Goal: Information Seeking & Learning: Understand process/instructions

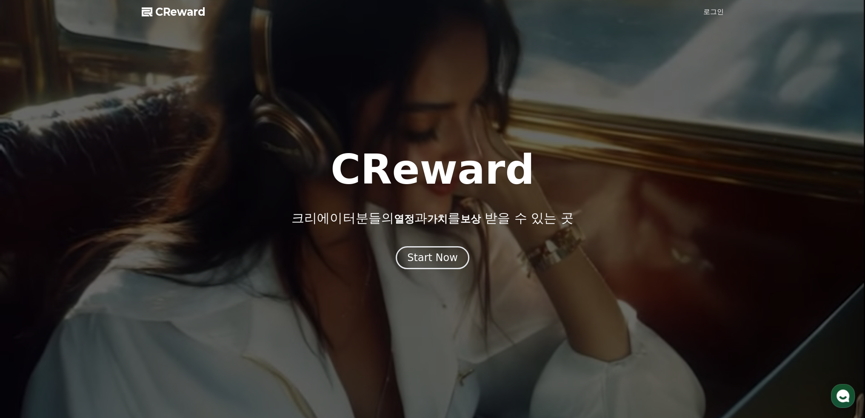
click at [701, 15] on div at bounding box center [432, 209] width 865 height 418
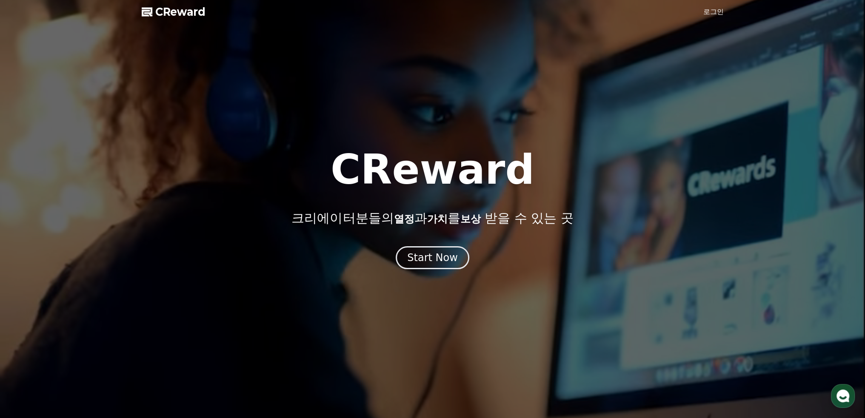
click at [706, 19] on div at bounding box center [432, 209] width 865 height 418
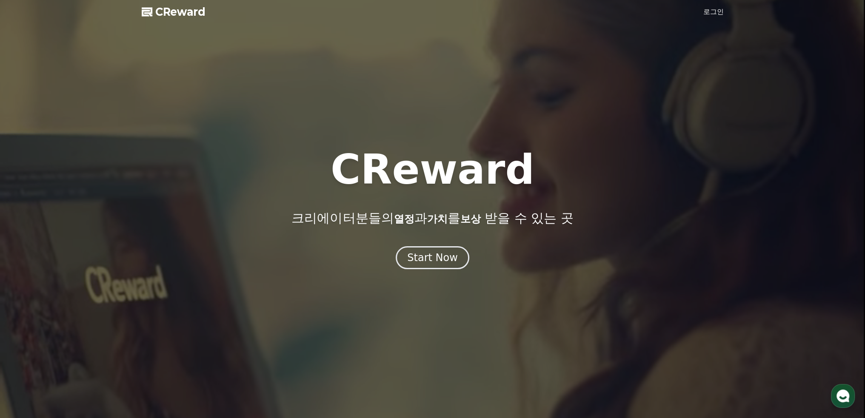
click at [713, 7] on link "로그인" at bounding box center [713, 12] width 20 height 10
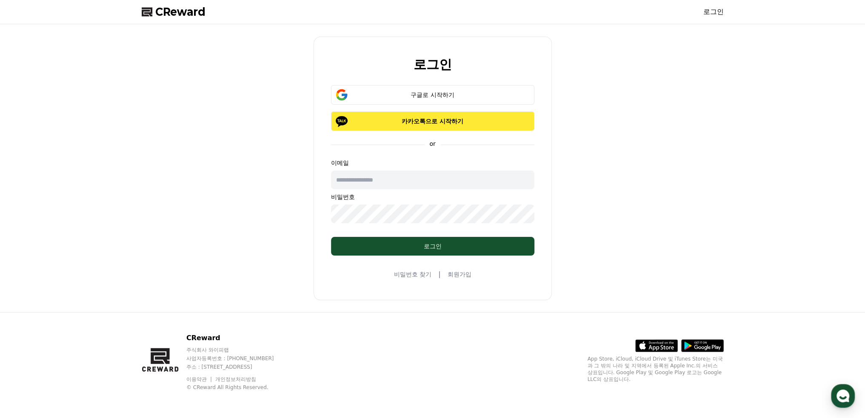
click at [471, 126] on button "카카오톡으로 시작하기" at bounding box center [432, 121] width 203 height 20
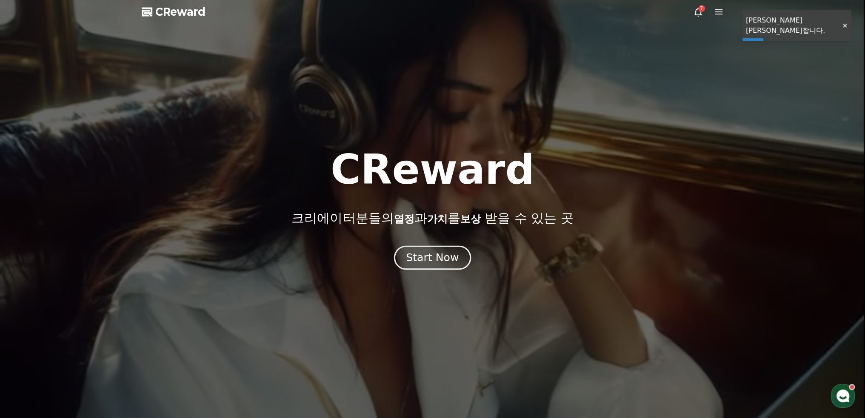
click at [456, 256] on button "Start Now" at bounding box center [432, 257] width 77 height 24
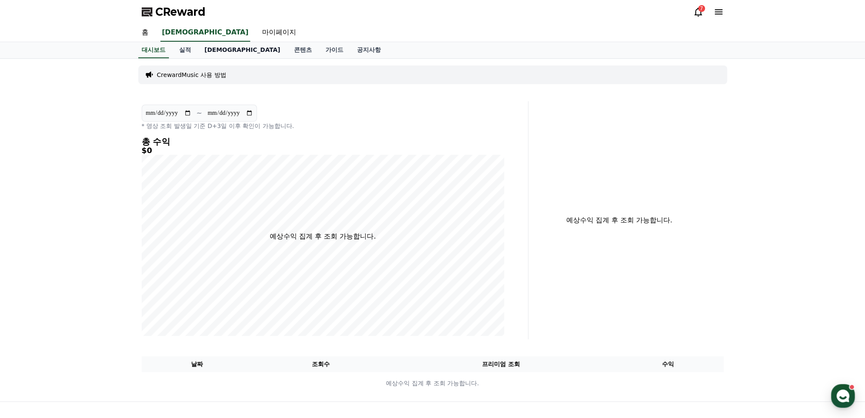
click at [217, 47] on link "음원" at bounding box center [242, 50] width 89 height 16
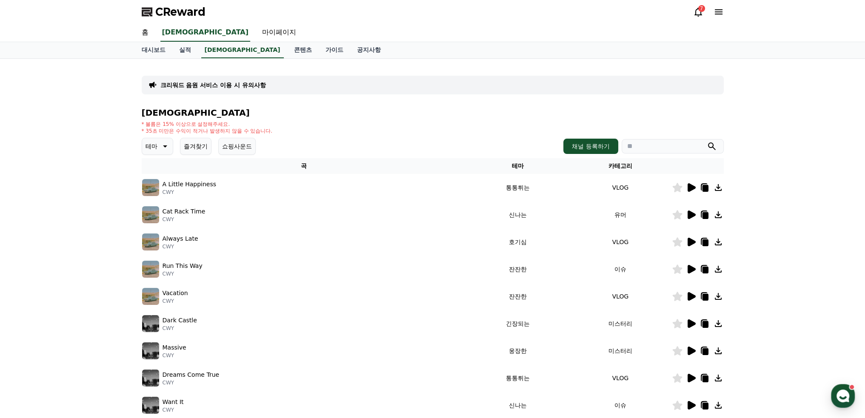
click at [232, 148] on button "쇼핑사운드" at bounding box center [236, 146] width 37 height 17
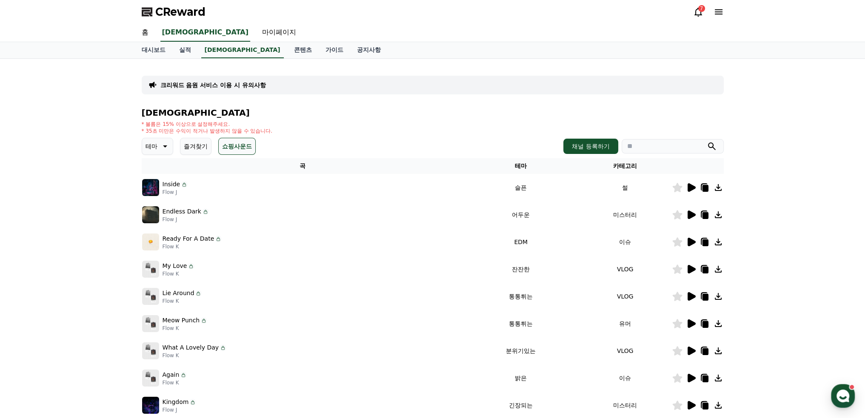
click at [244, 147] on button "쇼핑사운드" at bounding box center [236, 146] width 37 height 17
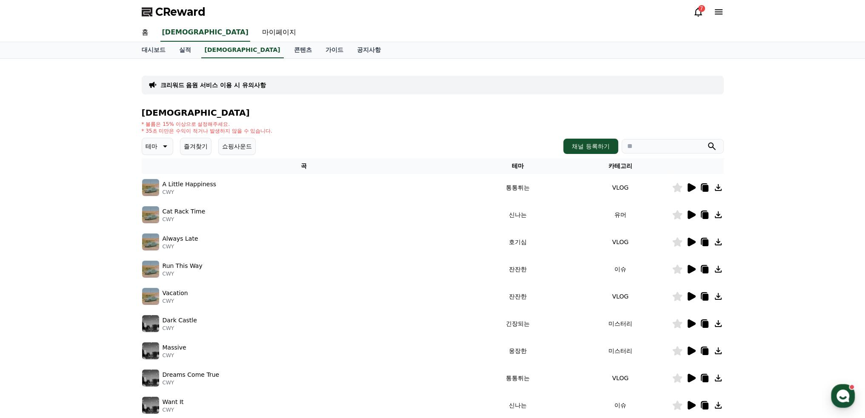
click at [163, 147] on icon at bounding box center [164, 146] width 10 height 10
click at [162, 210] on button "호기심" at bounding box center [155, 213] width 25 height 19
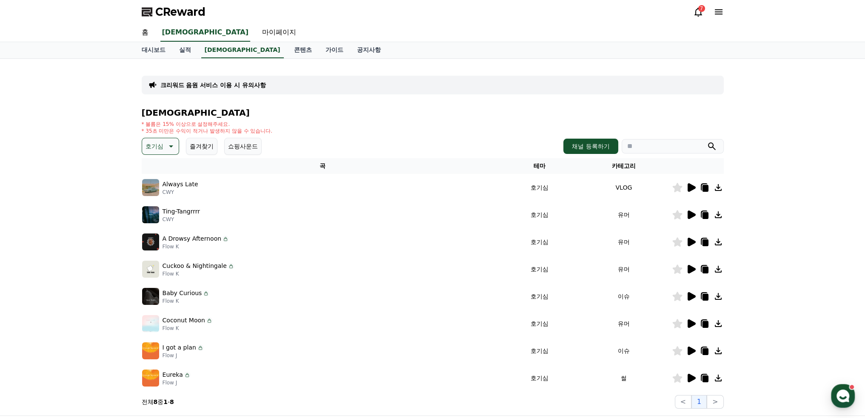
click at [246, 146] on button "쇼핑사운드" at bounding box center [242, 146] width 37 height 17
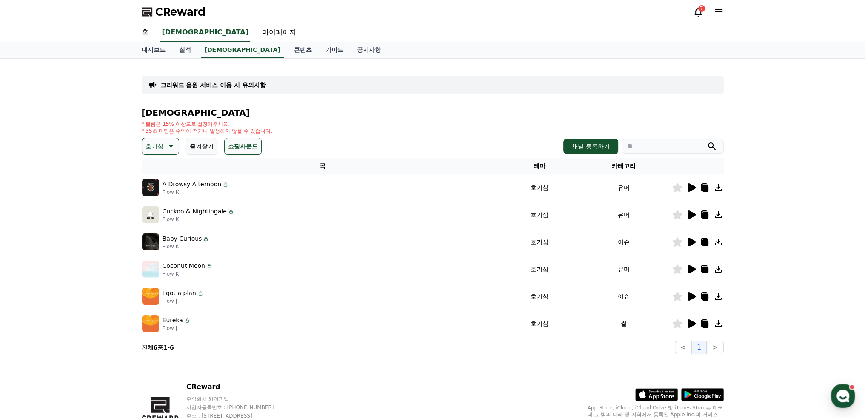
click at [688, 187] on icon at bounding box center [691, 187] width 8 height 9
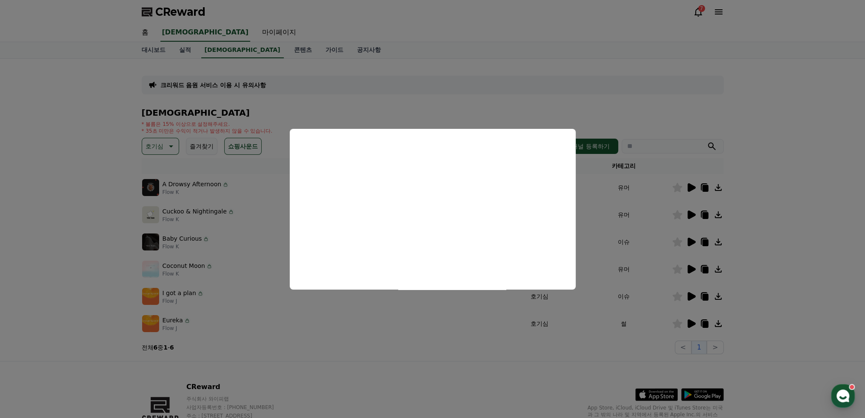
click at [591, 259] on button "close modal" at bounding box center [432, 209] width 865 height 418
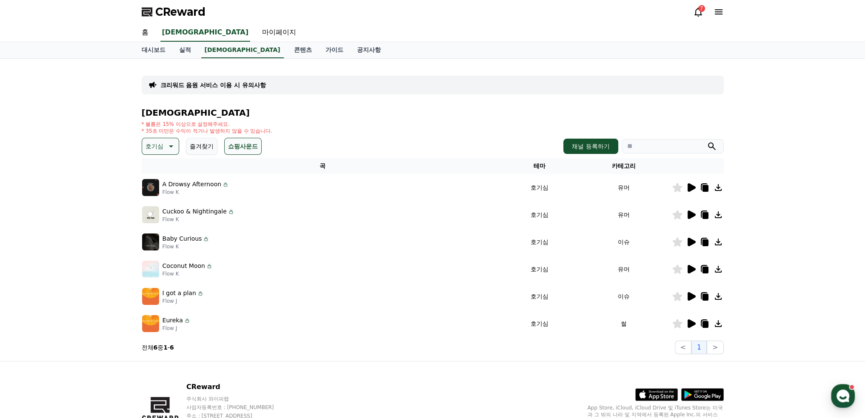
click at [155, 220] on img at bounding box center [150, 214] width 17 height 17
click at [690, 217] on icon at bounding box center [691, 215] width 8 height 9
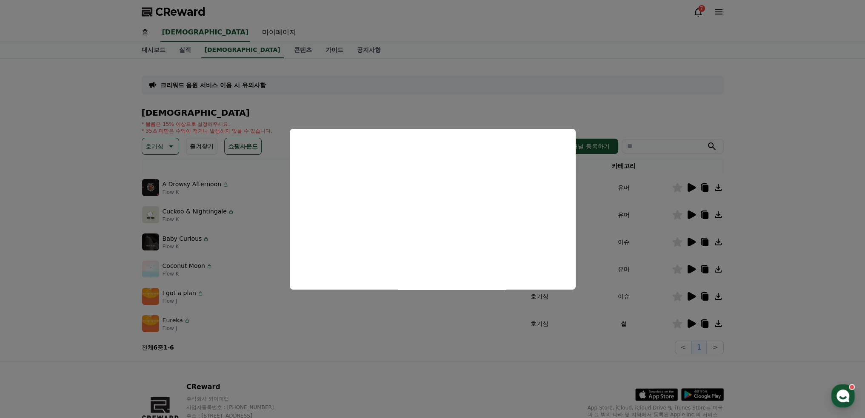
click at [785, 234] on button "close modal" at bounding box center [432, 209] width 865 height 418
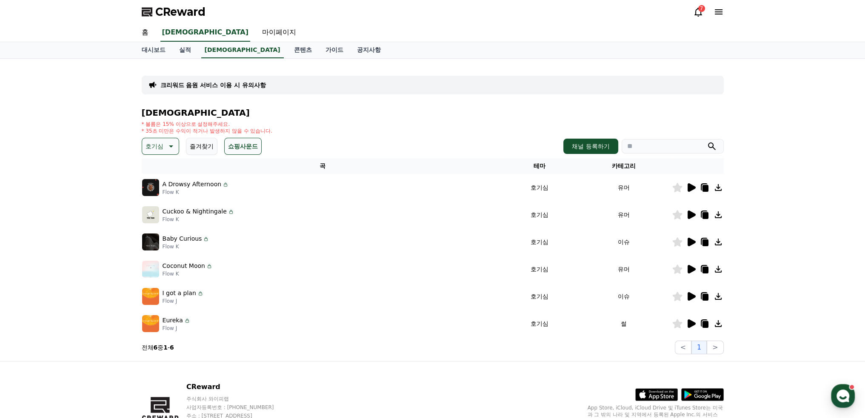
click at [686, 242] on icon at bounding box center [691, 242] width 10 height 10
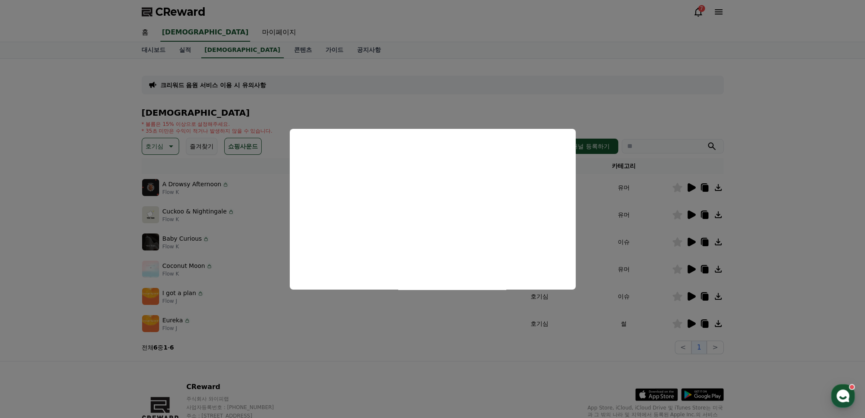
click at [786, 246] on button "close modal" at bounding box center [432, 209] width 865 height 418
click at [798, 256] on div "크리워드 음원 서비스 이용 시 유의사항 음원 * 볼륨은 15% 이상으로 설정해주세요. * 35초 미만은 수익이 적거나 발생하지 않을 수 있습니…" at bounding box center [432, 210] width 865 height 302
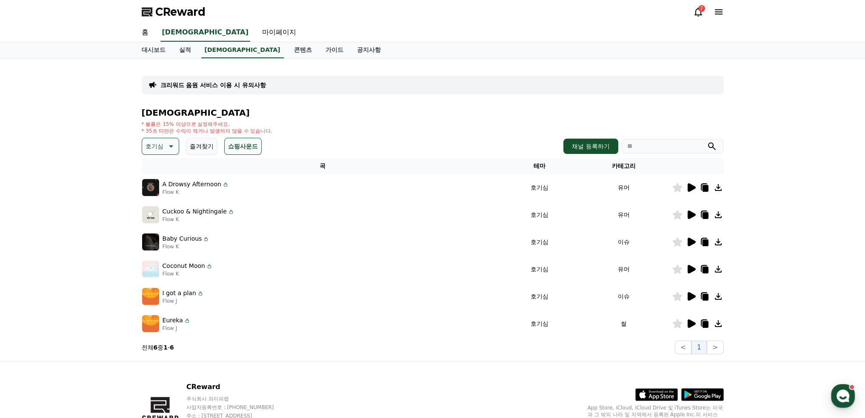
click at [691, 268] on icon at bounding box center [691, 269] width 8 height 9
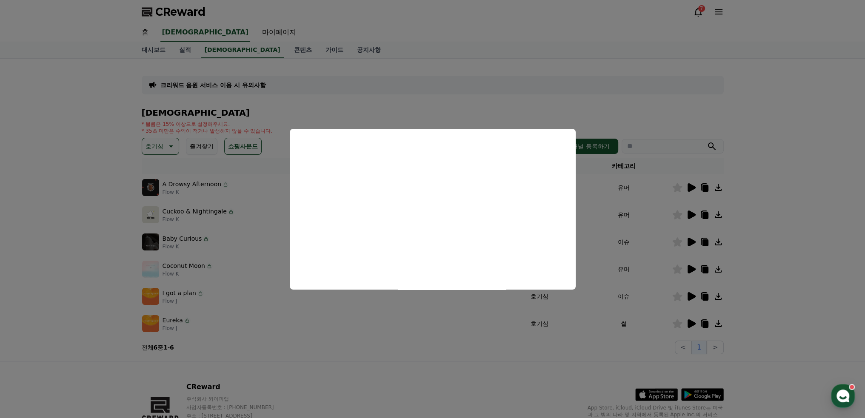
click at [769, 237] on button "close modal" at bounding box center [432, 209] width 865 height 418
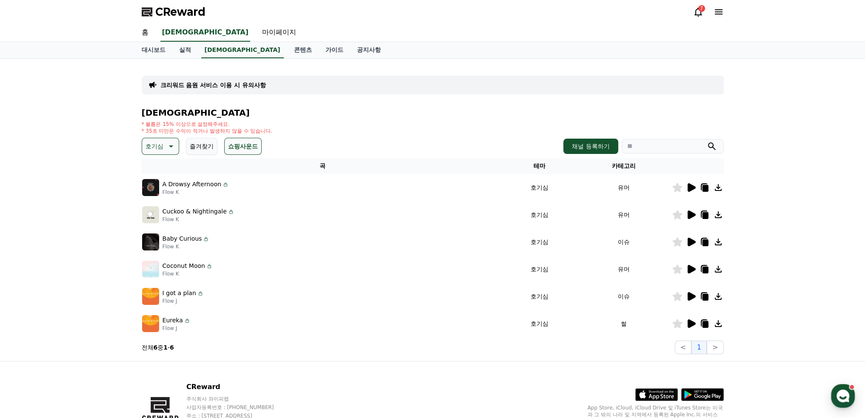
click at [690, 292] on icon at bounding box center [691, 296] width 8 height 9
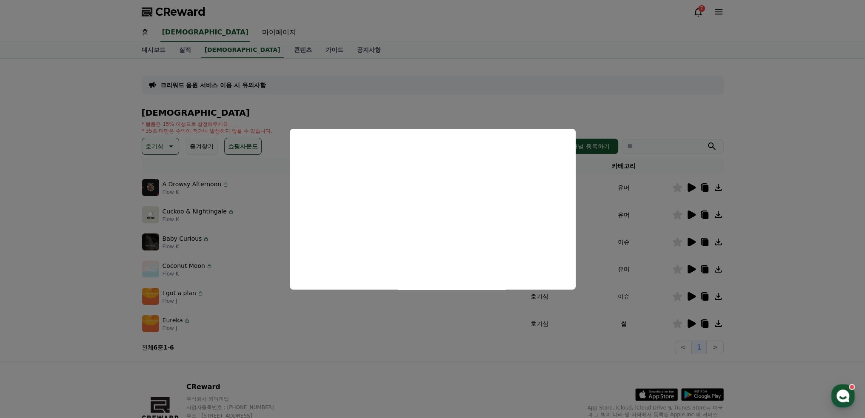
click at [770, 282] on button "close modal" at bounding box center [432, 209] width 865 height 418
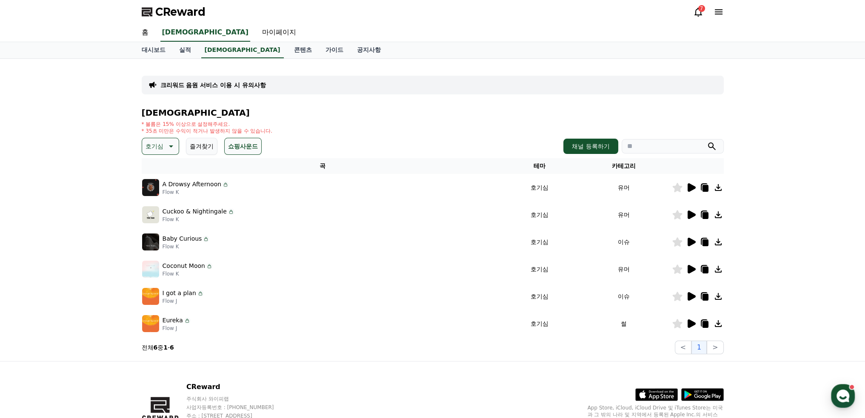
click at [692, 322] on icon at bounding box center [691, 323] width 8 height 9
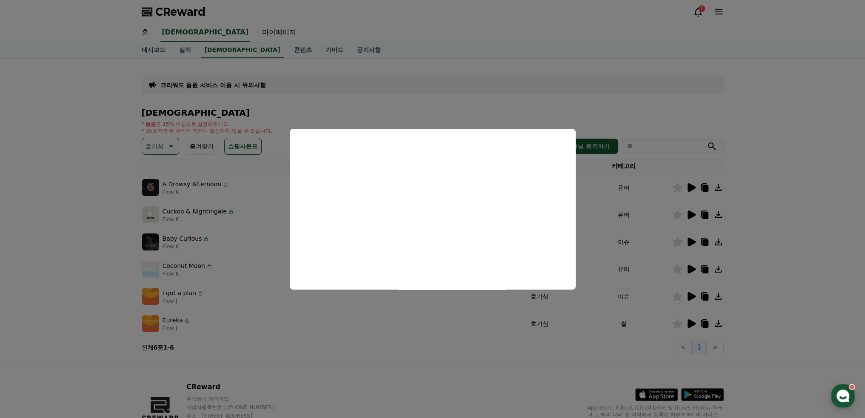
click at [766, 231] on button "close modal" at bounding box center [432, 209] width 865 height 418
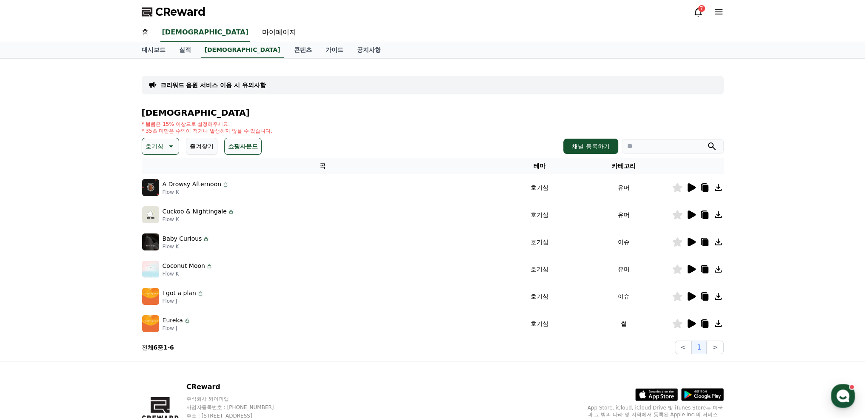
click at [235, 151] on button "쇼핑사운드" at bounding box center [242, 146] width 37 height 17
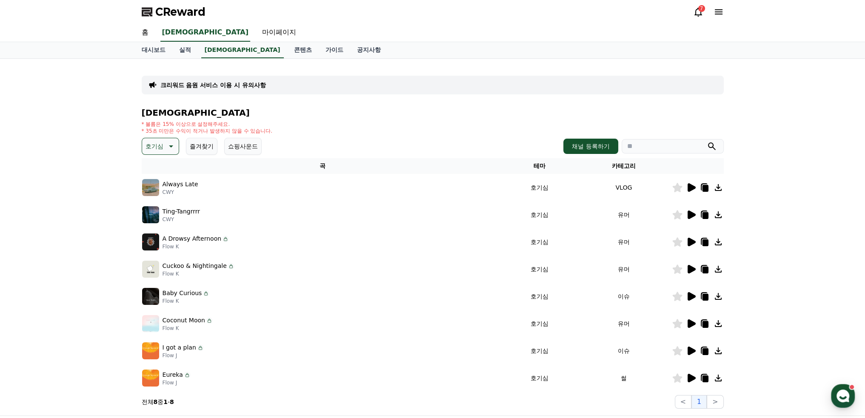
click at [165, 148] on icon at bounding box center [170, 146] width 10 height 10
click at [160, 168] on button "전체" at bounding box center [152, 169] width 19 height 19
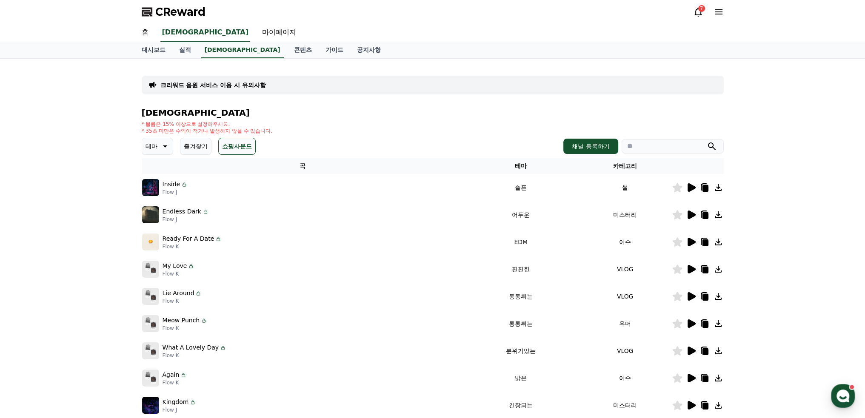
click at [171, 148] on button "테마" at bounding box center [157, 146] width 31 height 17
click at [160, 239] on button "코믹한" at bounding box center [155, 238] width 25 height 19
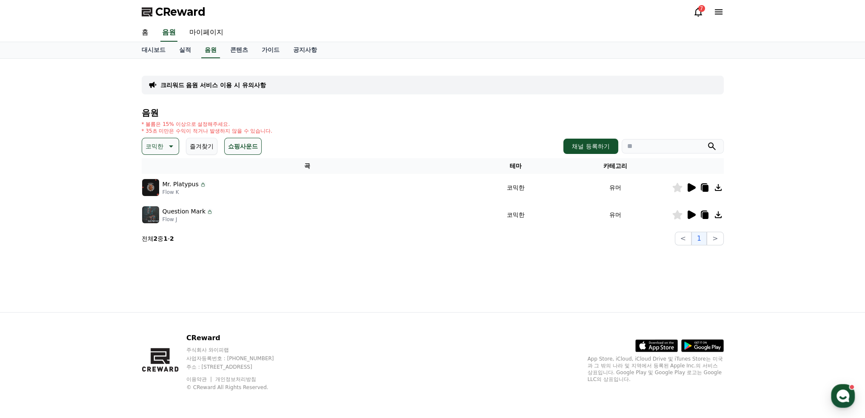
click at [691, 190] on icon at bounding box center [691, 187] width 8 height 9
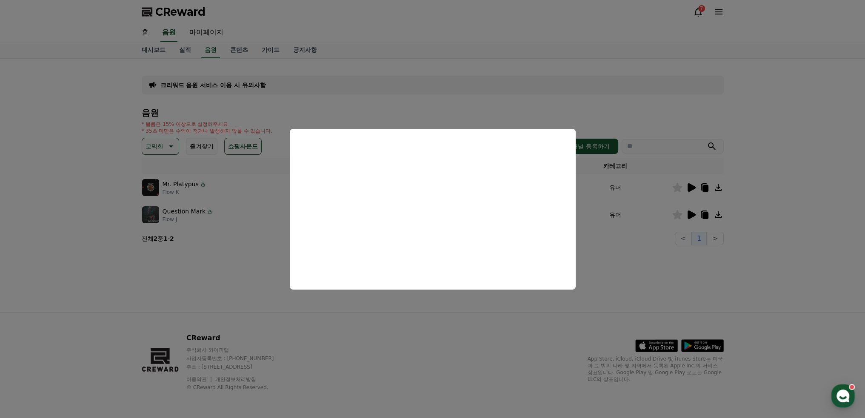
click at [758, 218] on button "close modal" at bounding box center [432, 209] width 865 height 418
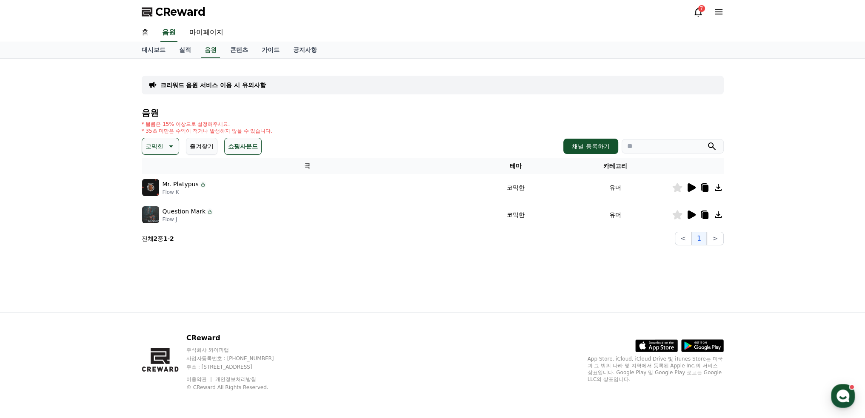
click at [689, 215] on icon at bounding box center [691, 215] width 8 height 9
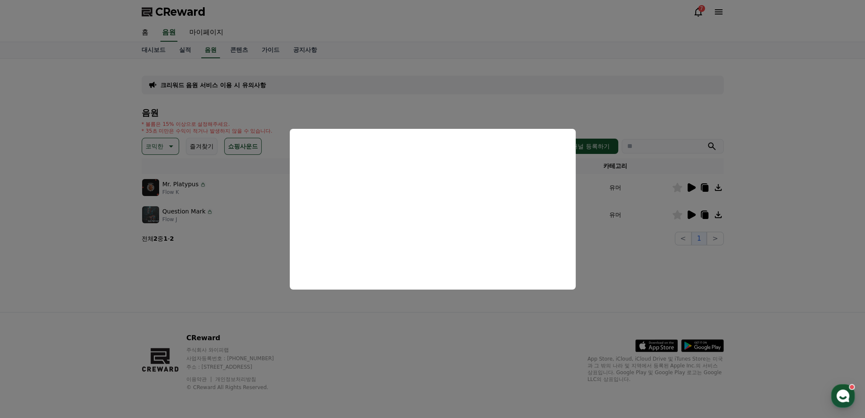
click at [645, 271] on button "close modal" at bounding box center [432, 209] width 865 height 418
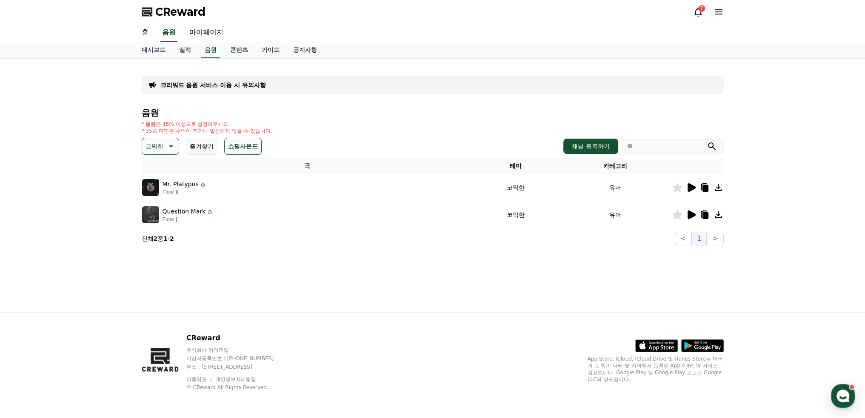
click at [159, 153] on button "코믹한" at bounding box center [160, 146] width 37 height 17
click at [238, 148] on button "쇼핑사운드" at bounding box center [242, 146] width 37 height 17
click at [289, 173] on th "곡" at bounding box center [307, 166] width 331 height 16
click at [154, 180] on button "귀여운" at bounding box center [155, 172] width 25 height 19
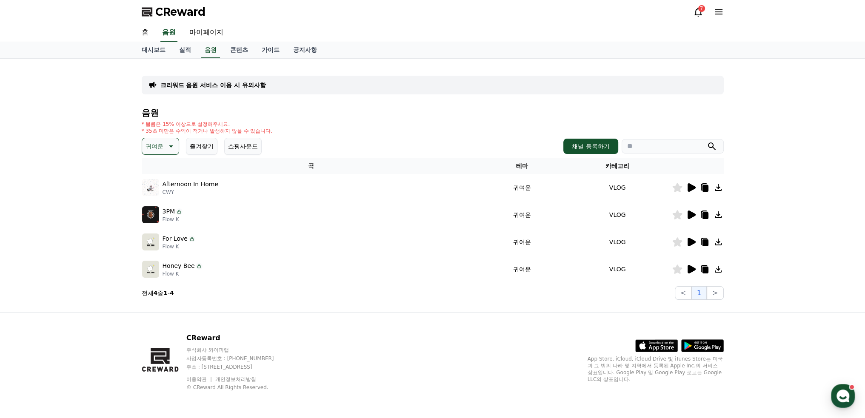
click at [693, 190] on icon at bounding box center [691, 187] width 10 height 10
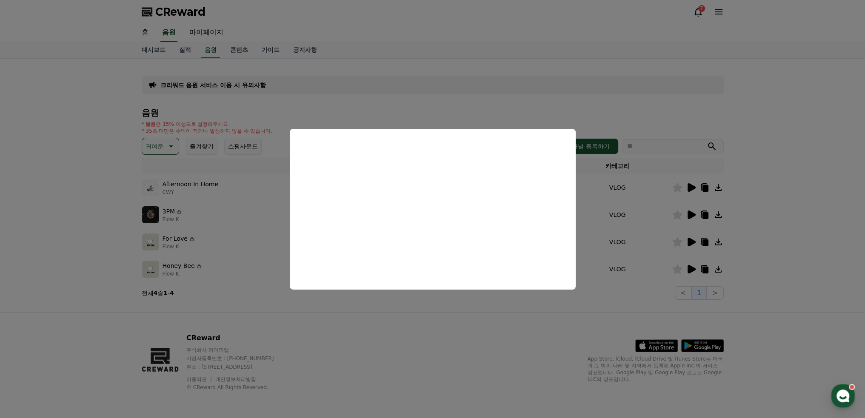
click at [755, 220] on button "close modal" at bounding box center [432, 209] width 865 height 418
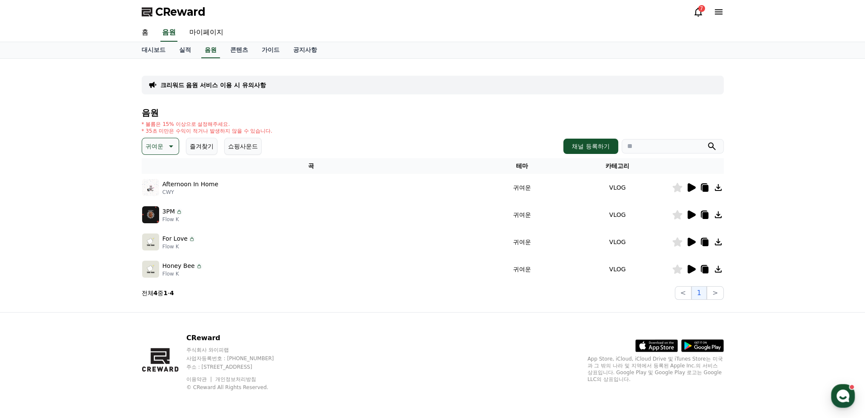
click at [694, 216] on icon at bounding box center [691, 215] width 10 height 10
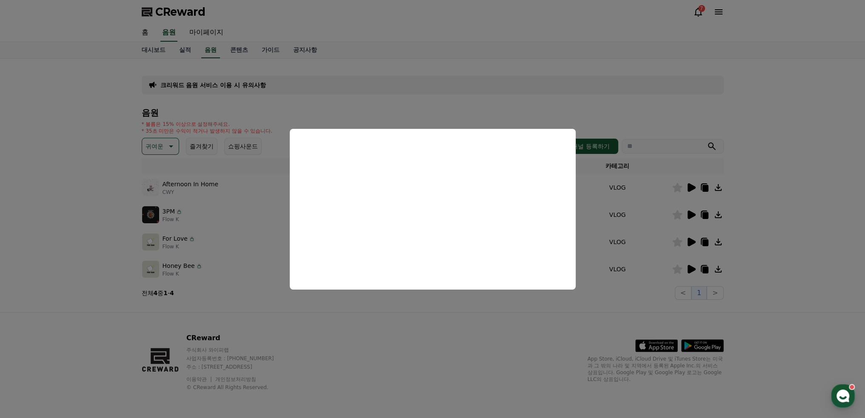
click at [748, 234] on button "close modal" at bounding box center [432, 209] width 865 height 418
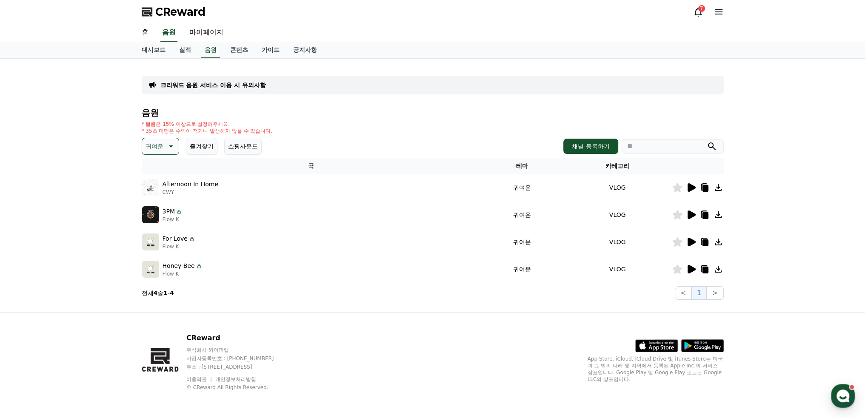
click at [691, 239] on icon at bounding box center [691, 242] width 8 height 9
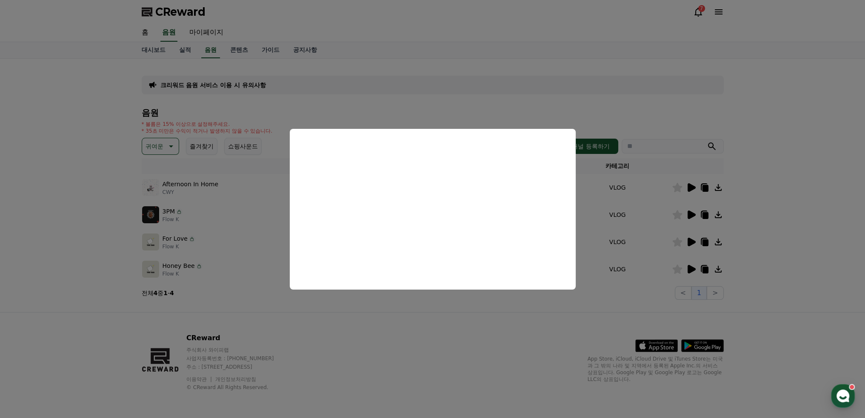
click at [752, 253] on button "close modal" at bounding box center [432, 209] width 865 height 418
click at [687, 269] on icon at bounding box center [691, 269] width 10 height 10
click at [750, 216] on button "close modal" at bounding box center [432, 209] width 865 height 418
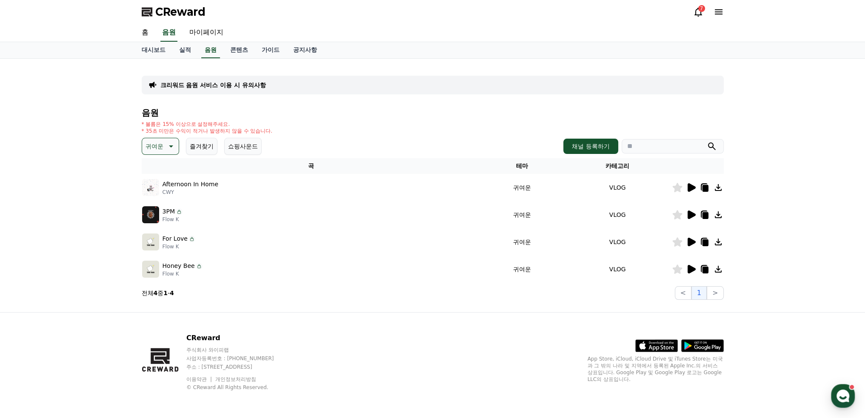
click at [169, 150] on icon at bounding box center [170, 146] width 10 height 10
click at [164, 192] on button "환상적인" at bounding box center [158, 191] width 31 height 19
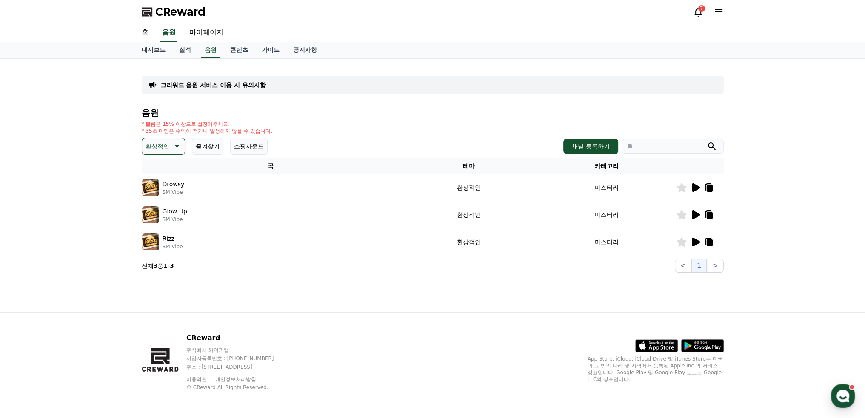
click at [692, 190] on icon at bounding box center [696, 187] width 8 height 9
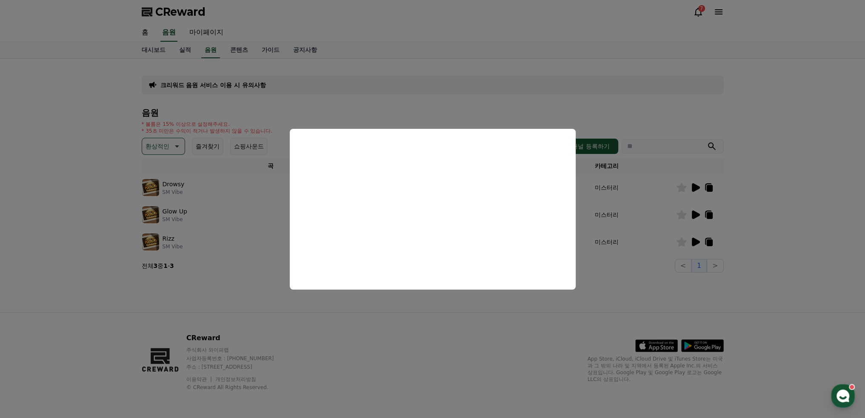
click at [807, 217] on button "close modal" at bounding box center [432, 209] width 865 height 418
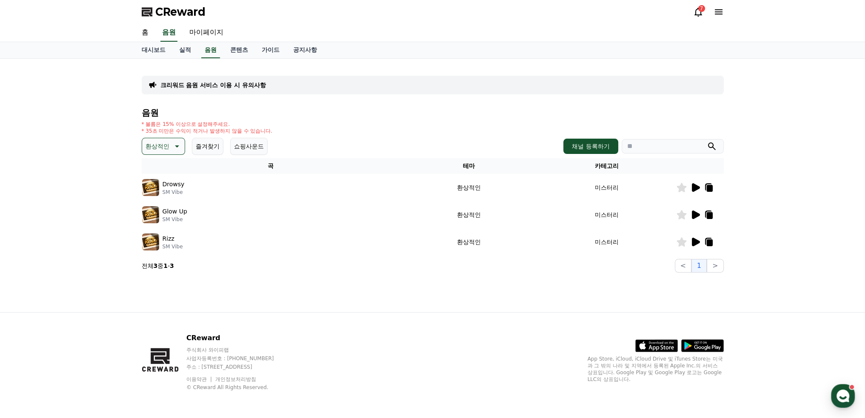
click at [695, 190] on icon at bounding box center [695, 187] width 10 height 10
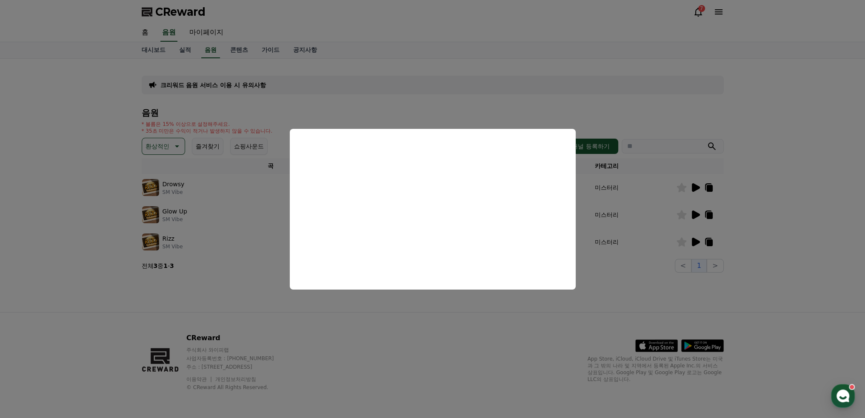
click at [767, 232] on button "close modal" at bounding box center [432, 209] width 865 height 418
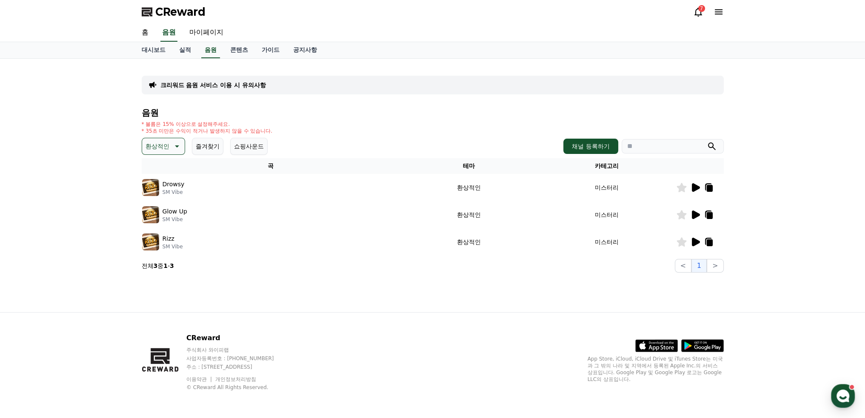
click at [153, 144] on p "환상적인" at bounding box center [157, 146] width 24 height 12
drag, startPoint x: 160, startPoint y: 211, endPoint x: 176, endPoint y: 210, distance: 16.2
click at [160, 211] on button "호기심" at bounding box center [155, 213] width 25 height 19
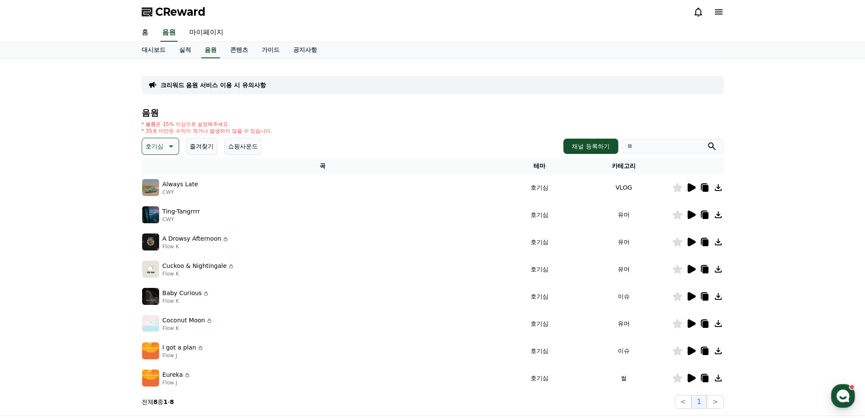
click at [689, 189] on icon at bounding box center [691, 187] width 8 height 9
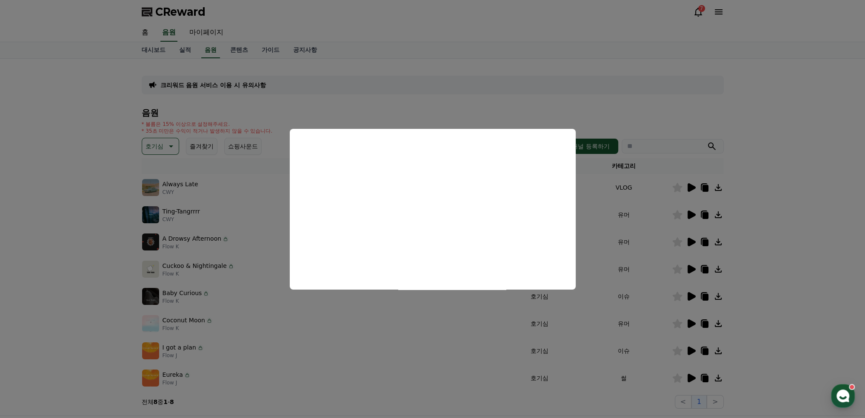
click at [750, 217] on button "close modal" at bounding box center [432, 209] width 865 height 418
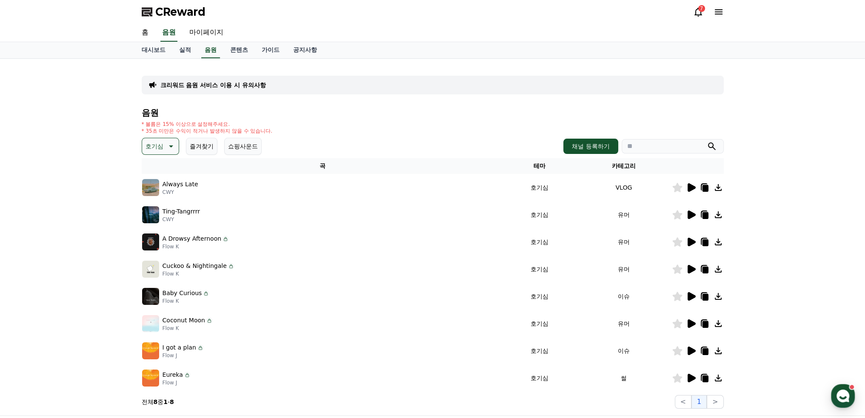
click at [690, 214] on icon at bounding box center [691, 215] width 8 height 9
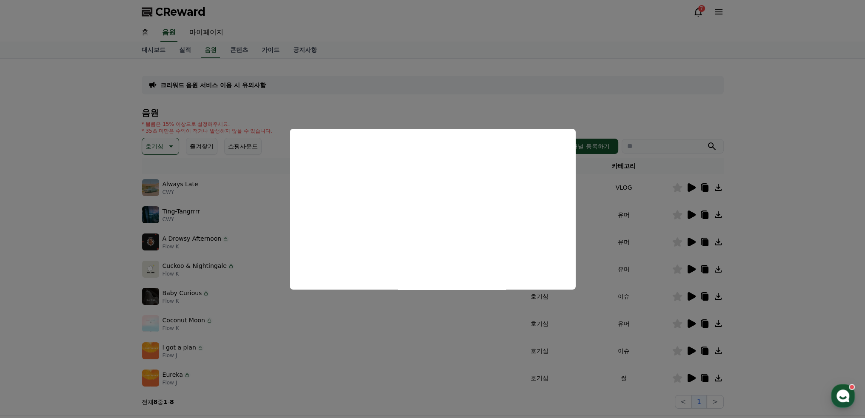
click at [741, 247] on button "close modal" at bounding box center [432, 209] width 865 height 418
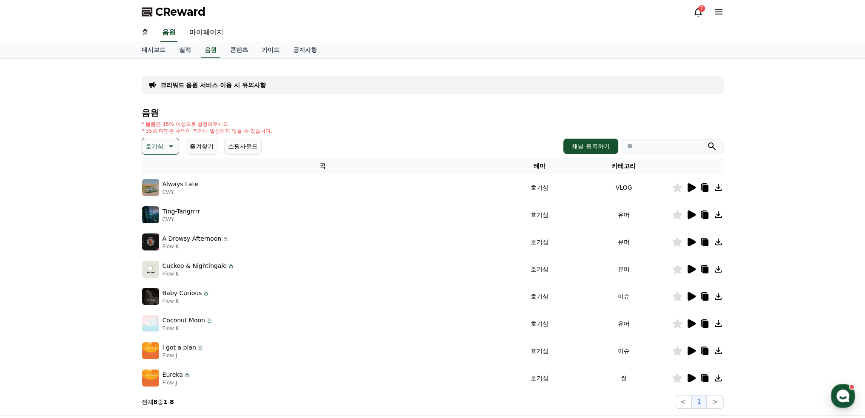
click at [694, 240] on icon at bounding box center [691, 242] width 8 height 9
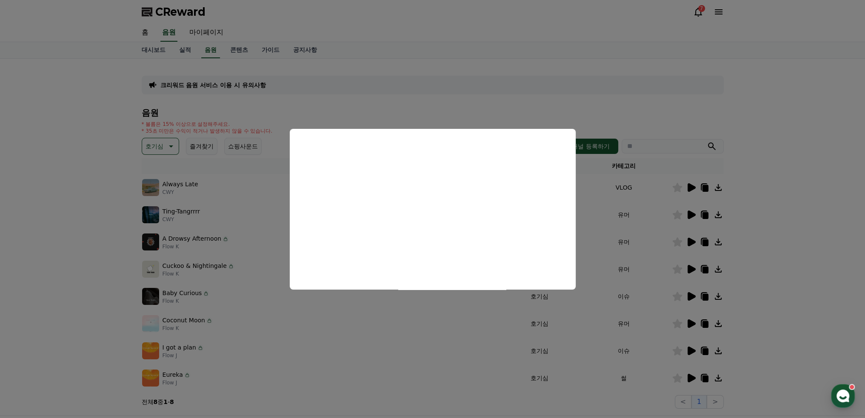
click at [744, 265] on button "close modal" at bounding box center [432, 209] width 865 height 418
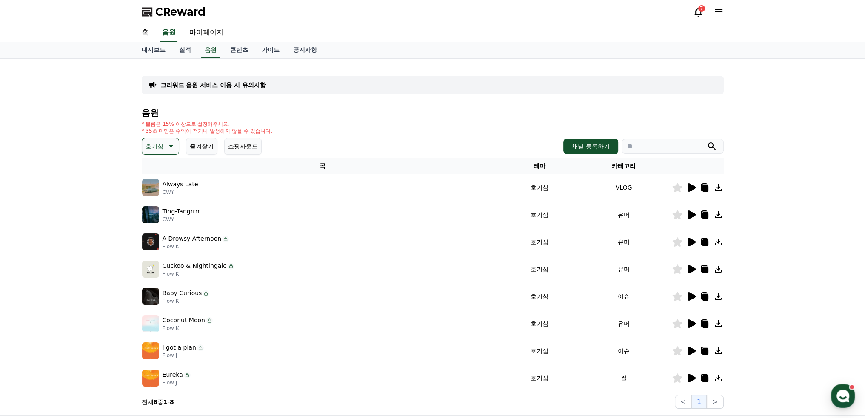
click at [692, 268] on icon at bounding box center [691, 269] width 8 height 9
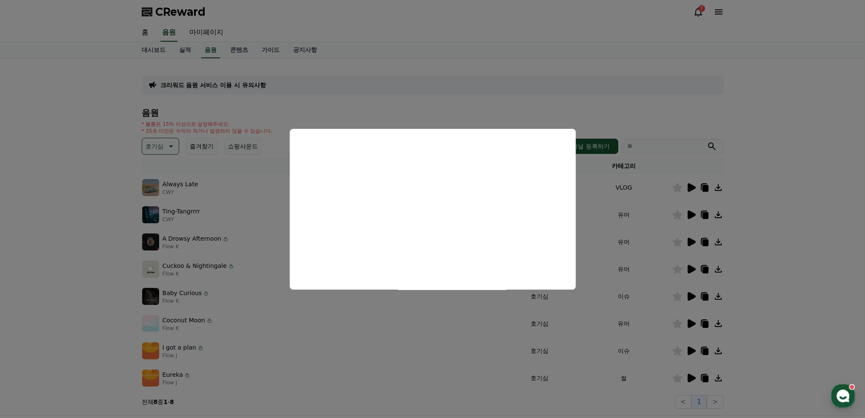
click at [757, 272] on button "close modal" at bounding box center [432, 209] width 865 height 418
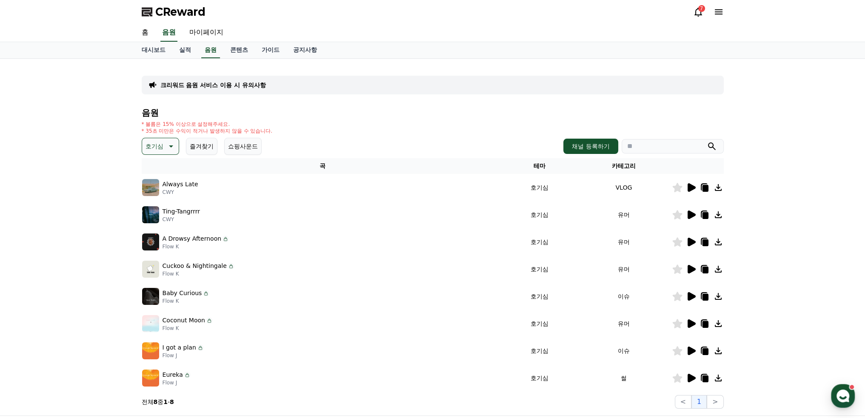
click at [692, 295] on icon at bounding box center [691, 296] width 8 height 9
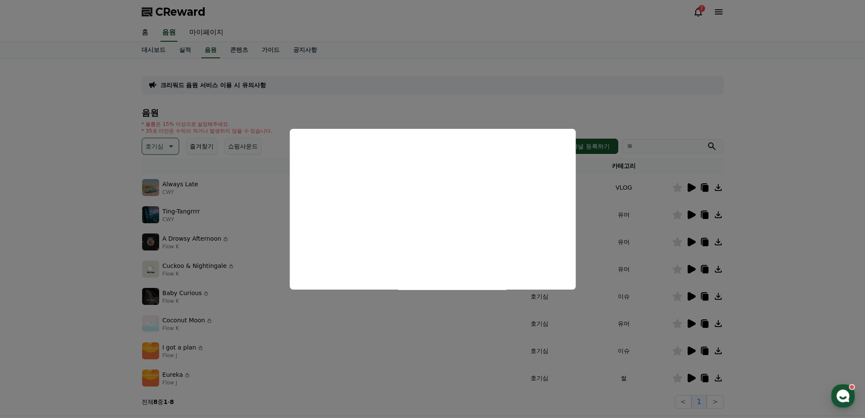
click at [737, 303] on button "close modal" at bounding box center [432, 209] width 865 height 418
click at [690, 323] on icon at bounding box center [691, 323] width 8 height 9
click at [755, 336] on button "close modal" at bounding box center [432, 209] width 865 height 418
click at [690, 350] on icon at bounding box center [691, 351] width 8 height 9
click at [758, 332] on button "close modal" at bounding box center [432, 209] width 865 height 418
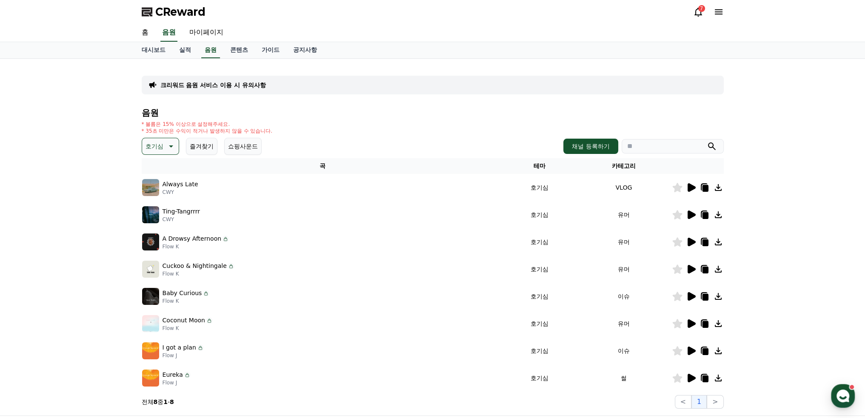
click at [689, 379] on icon at bounding box center [691, 378] width 8 height 9
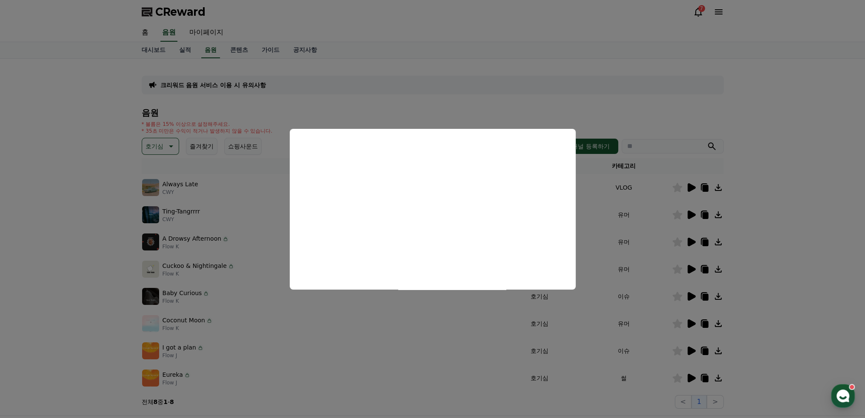
click at [762, 238] on button "close modal" at bounding box center [432, 209] width 865 height 418
click at [222, 87] on p "크리워드 음원 서비스 이용 시 유의사항" at bounding box center [212, 85] width 105 height 9
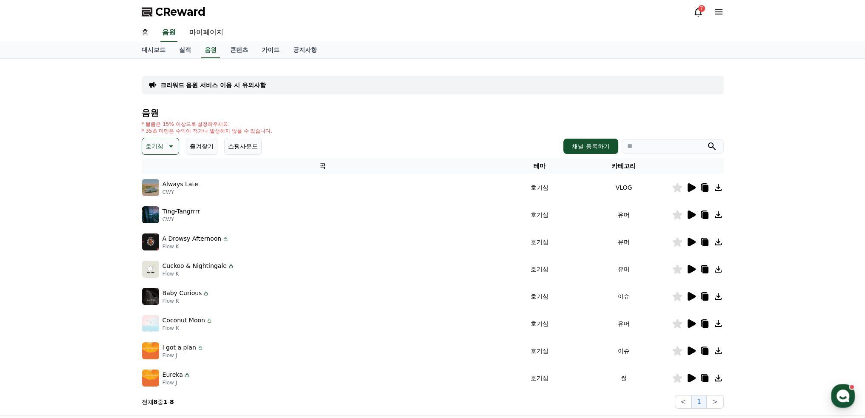
click at [191, 92] on div "크리워드 음원 서비스 이용 시 유의사항" at bounding box center [433, 85] width 582 height 19
click at [200, 86] on p "크리워드 음원 서비스 이용 시 유의사항" at bounding box center [212, 85] width 105 height 9
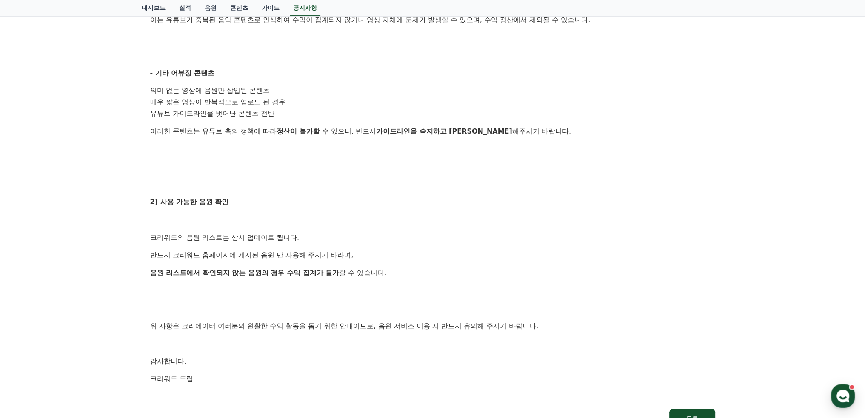
scroll to position [340, 0]
